Goal: Task Accomplishment & Management: Complete application form

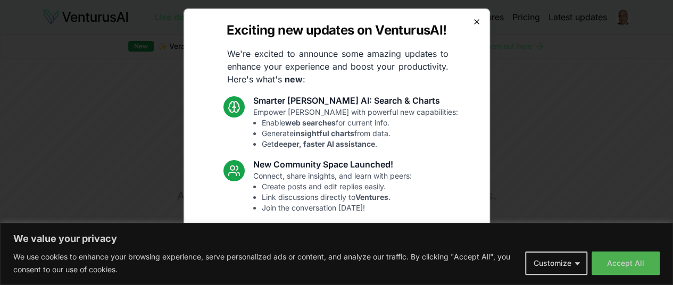
click at [472, 21] on icon "button" at bounding box center [476, 22] width 9 height 9
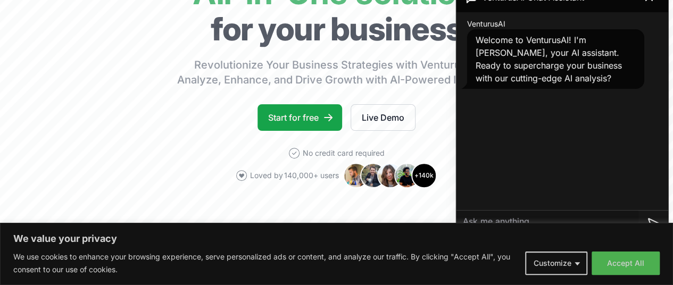
scroll to position [131, 0]
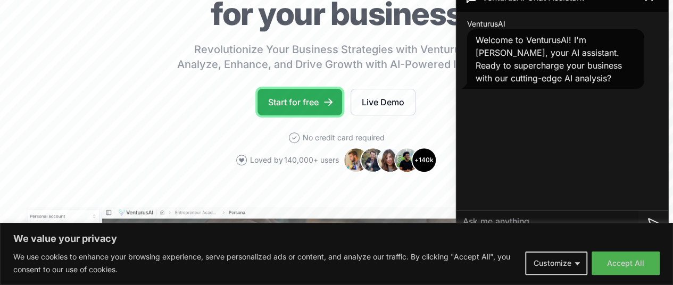
click at [306, 115] on link "Start for free" at bounding box center [299, 102] width 85 height 27
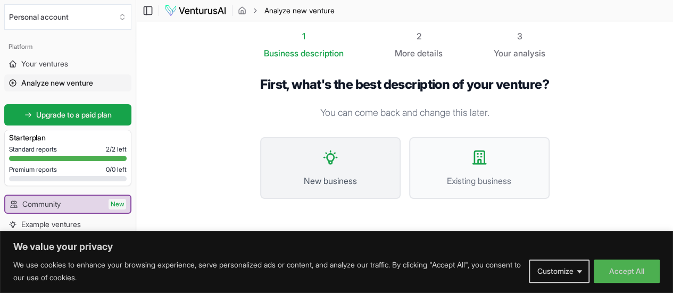
click at [324, 162] on icon at bounding box center [330, 157] width 13 height 13
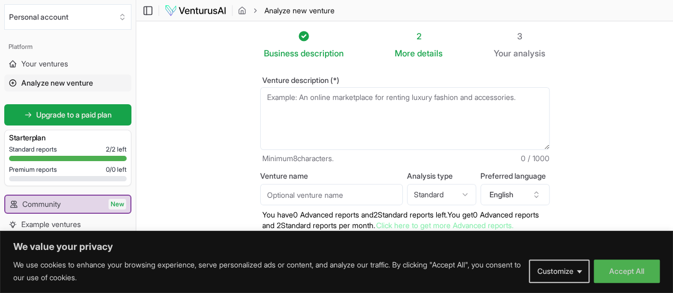
click at [264, 96] on textarea "Venture description (*)" at bounding box center [404, 118] width 289 height 63
paste textarea "5 AI Tools for Entrepreneurs"
type textarea "5 AI Tools for Entrepreneurs"
drag, startPoint x: 352, startPoint y: 99, endPoint x: 236, endPoint y: 93, distance: 116.1
click at [243, 93] on div "Venture description (*) 5 AI Tools for Entrepreneurs Minimum 8 characters. 28 /…" at bounding box center [404, 181] width 323 height 243
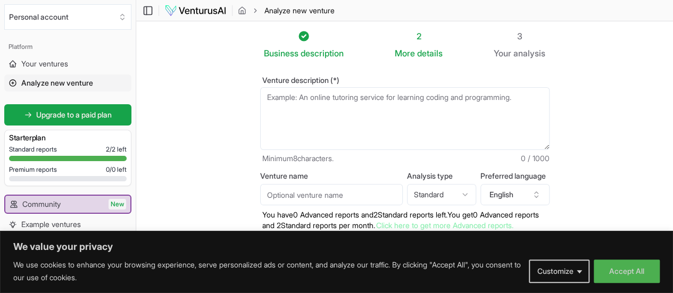
paste textarea "I want to start a company called Kenkyo-Eiyo to manufacture and market Raritea …"
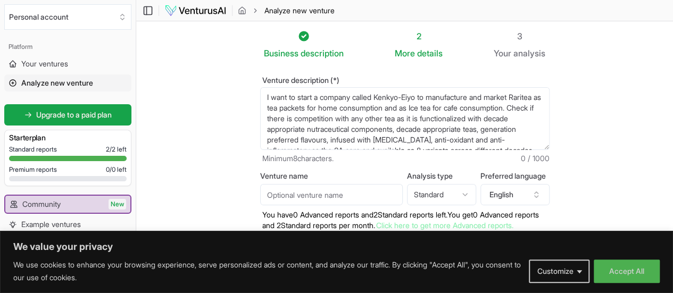
scroll to position [69, 0]
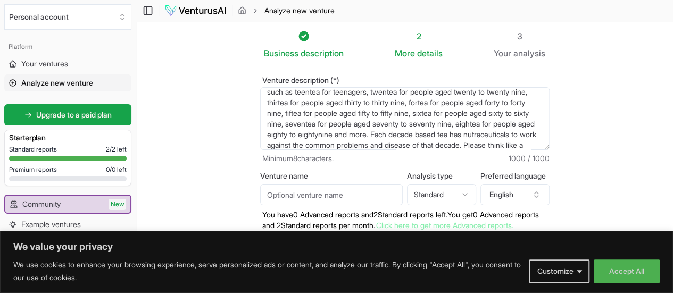
type textarea "I want to start a company called Kenkyo-Eiyo to manufacture and market Raritea …"
click at [308, 195] on input "Venture name" at bounding box center [331, 194] width 142 height 21
type input "[PERSON_NAME]"
click at [473, 193] on html "We value your privacy We use cookies to enhance your browsing experience, serve…" at bounding box center [336, 146] width 673 height 293
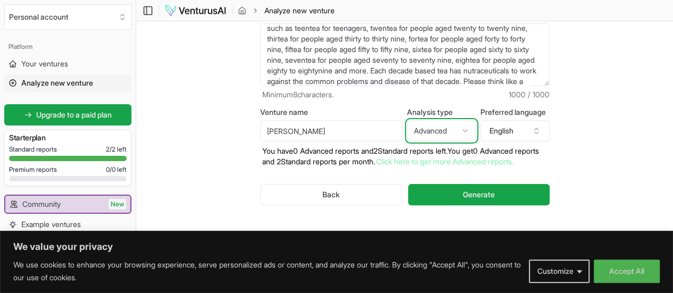
scroll to position [72, 0]
click at [476, 122] on html "We value your privacy We use cookies to enhance your browsing experience, serve…" at bounding box center [336, 82] width 673 height 293
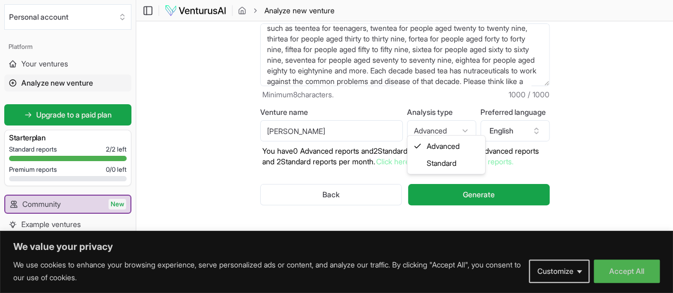
select select "standard"
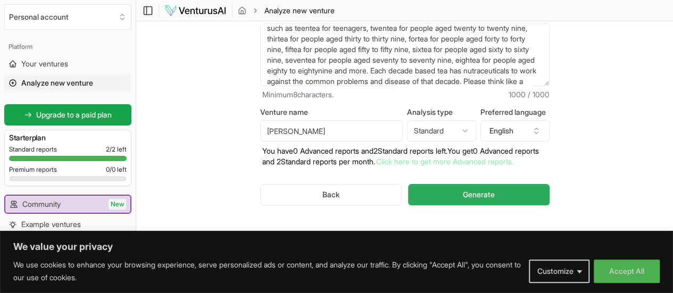
click at [486, 189] on span "Generate" at bounding box center [479, 194] width 32 height 11
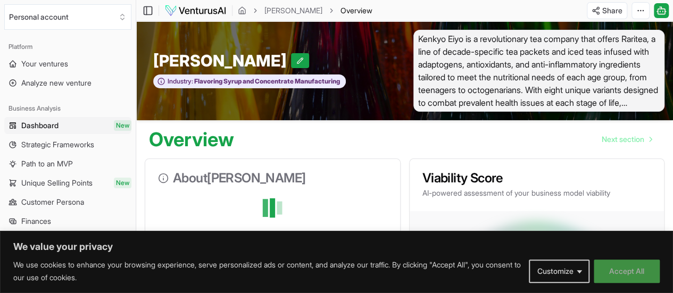
click at [629, 268] on button "Accept All" at bounding box center [626, 270] width 66 height 23
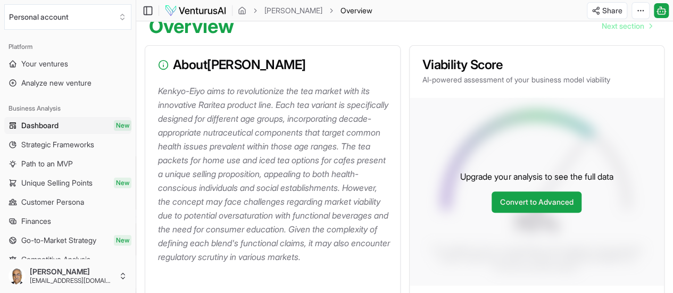
scroll to position [112, 0]
